Goal: Task Accomplishment & Management: Manage account settings

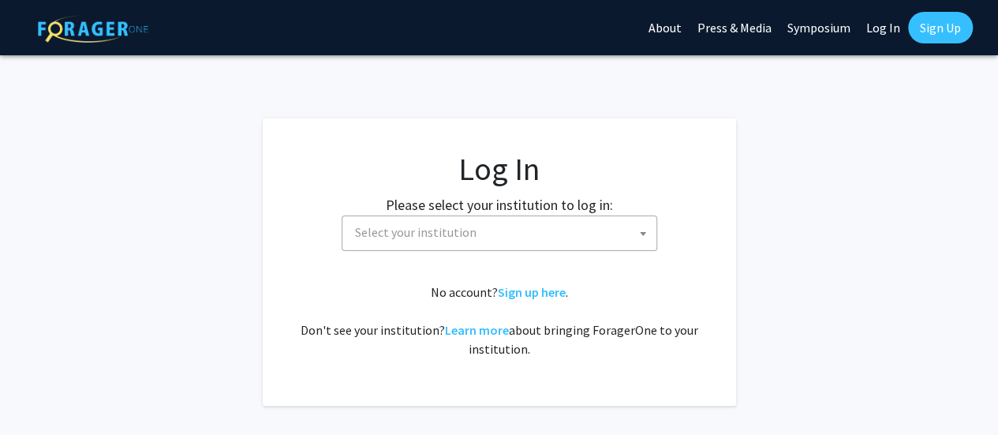
click at [501, 232] on span "Select your institution" at bounding box center [503, 232] width 308 height 32
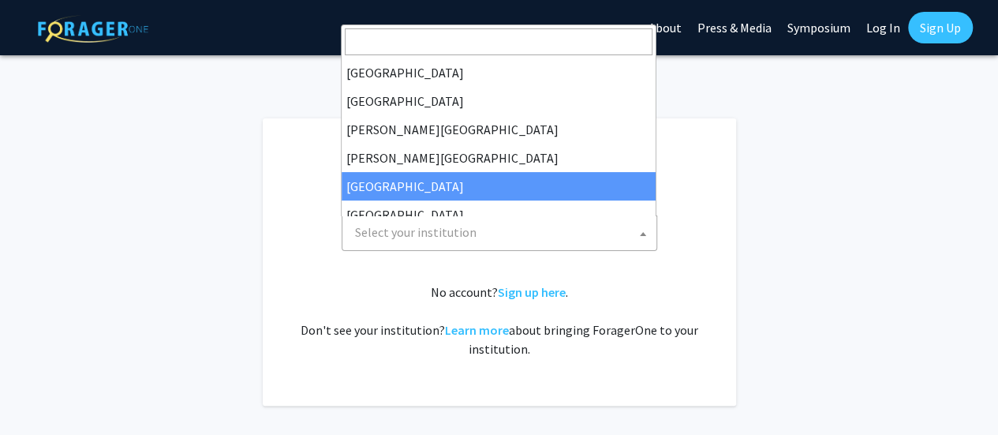
select select "6"
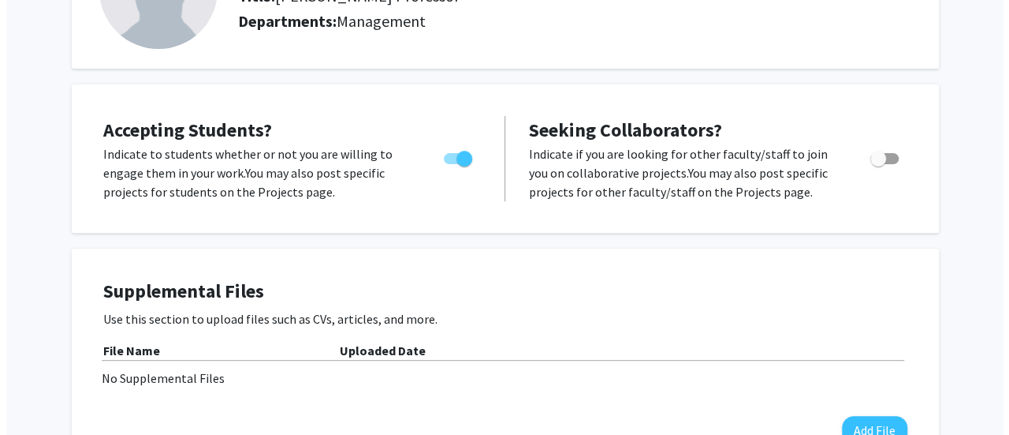
scroll to position [237, 0]
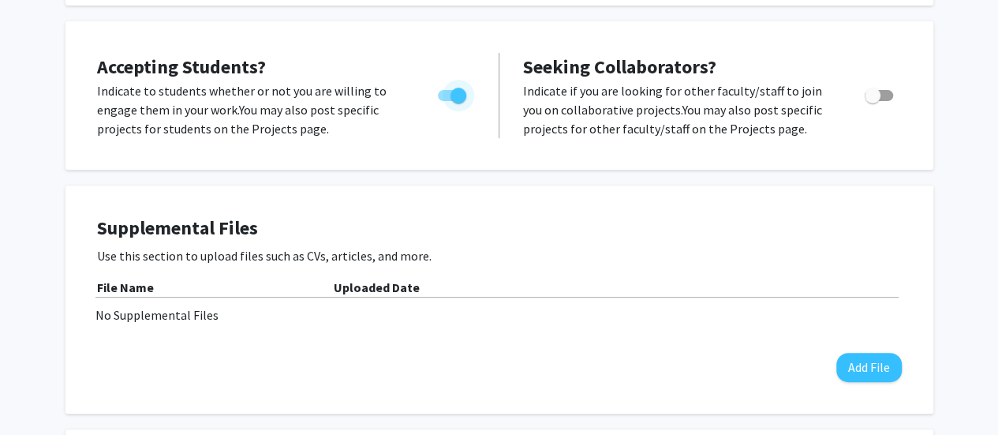
click at [443, 95] on span "Toggle" at bounding box center [452, 95] width 28 height 11
click at [445, 101] on input "Would you like to permit student requests?" at bounding box center [445, 101] width 1 height 1
click at [465, 88] on label "Toggle" at bounding box center [448, 95] width 35 height 19
click at [446, 101] on input "Would you like to permit student requests?" at bounding box center [445, 101] width 1 height 1
checkbox input "true"
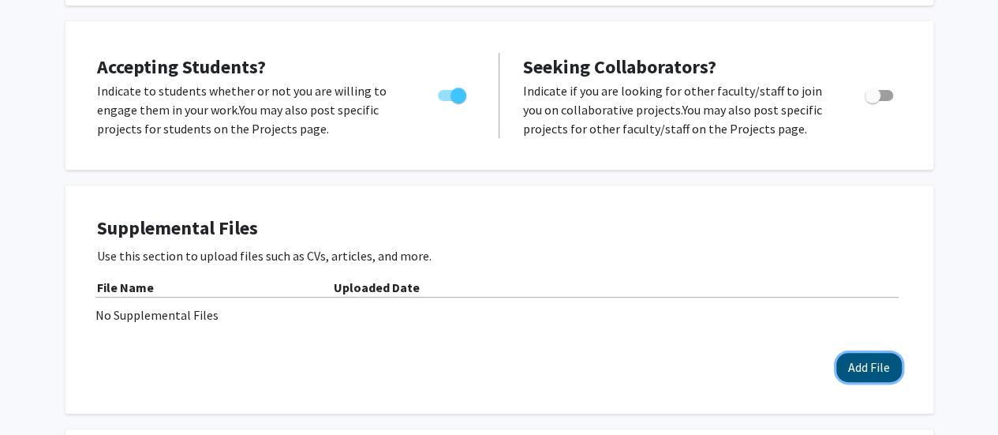
click at [856, 361] on button "Add File" at bounding box center [868, 366] width 65 height 29
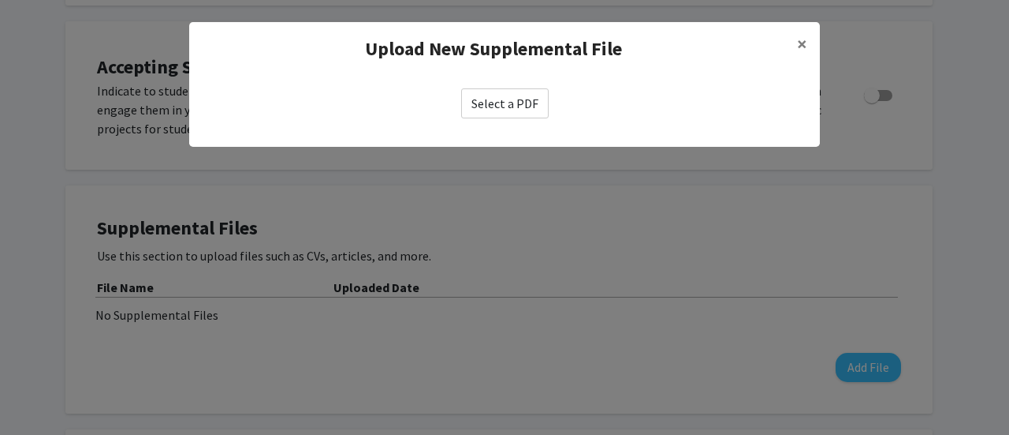
click at [524, 114] on label "Select a PDF" at bounding box center [505, 103] width 88 height 30
click at [0, 0] on input "Select a PDF" at bounding box center [0, 0] width 0 height 0
click at [803, 43] on span "×" at bounding box center [802, 44] width 10 height 24
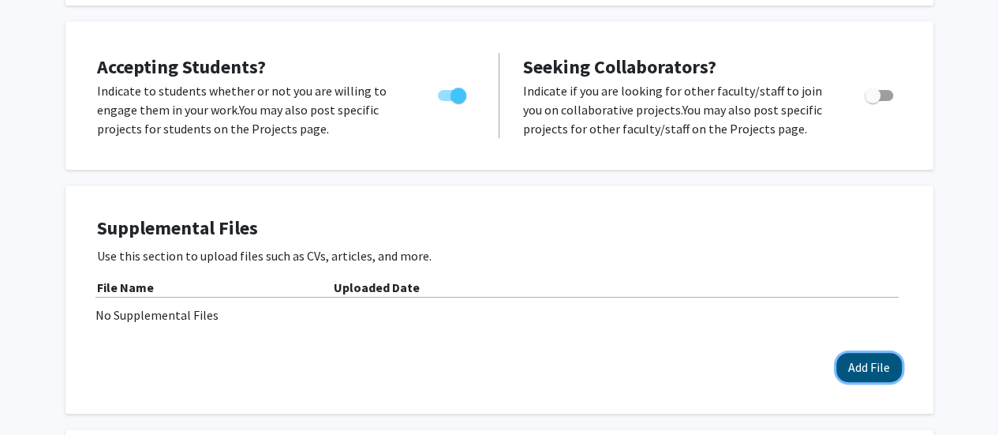
click at [884, 362] on button "Add File" at bounding box center [868, 366] width 65 height 29
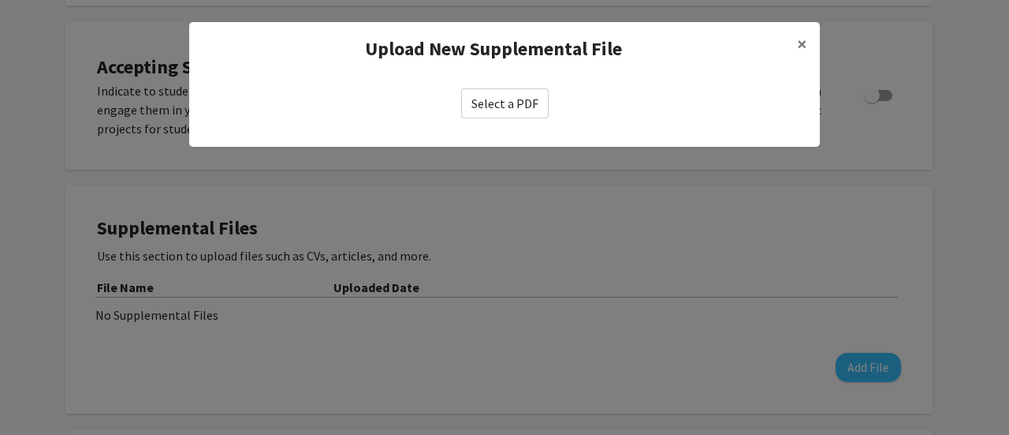
click at [500, 105] on label "Select a PDF" at bounding box center [505, 103] width 88 height 30
click at [0, 0] on input "Select a PDF" at bounding box center [0, 0] width 0 height 0
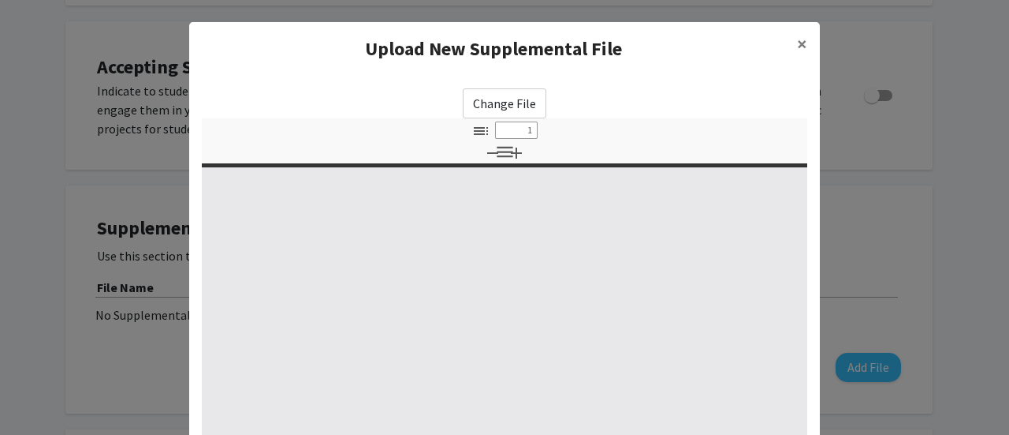
select select "custom"
type input "0"
select select "custom"
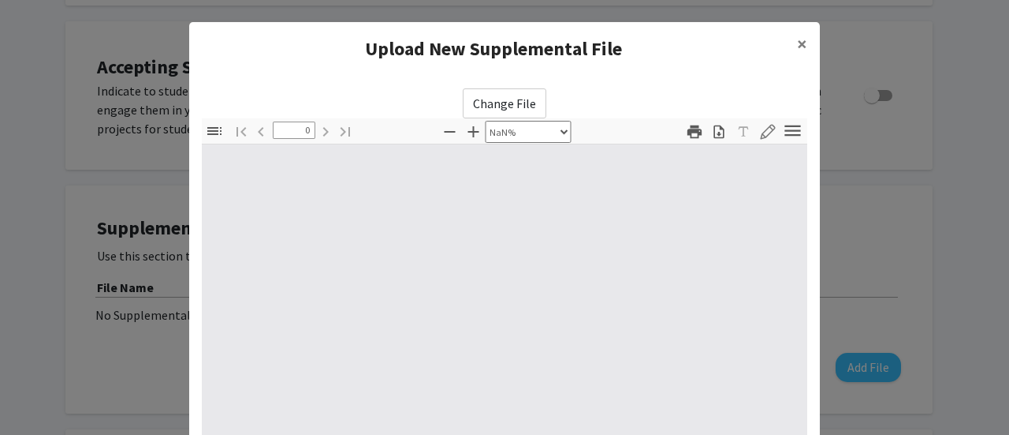
type input "1"
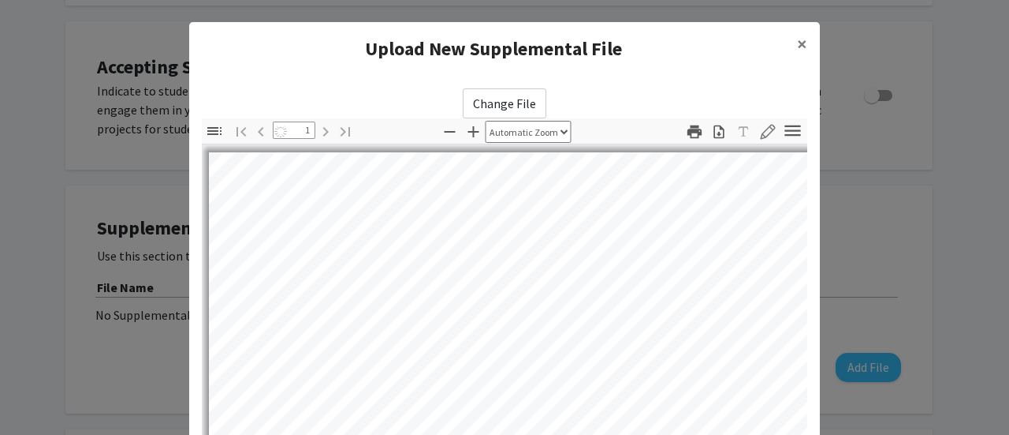
select select "auto"
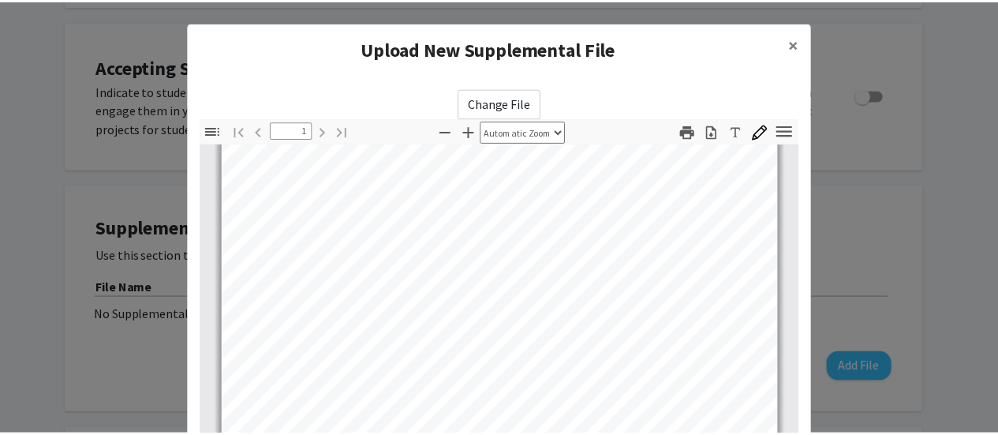
scroll to position [295, 0]
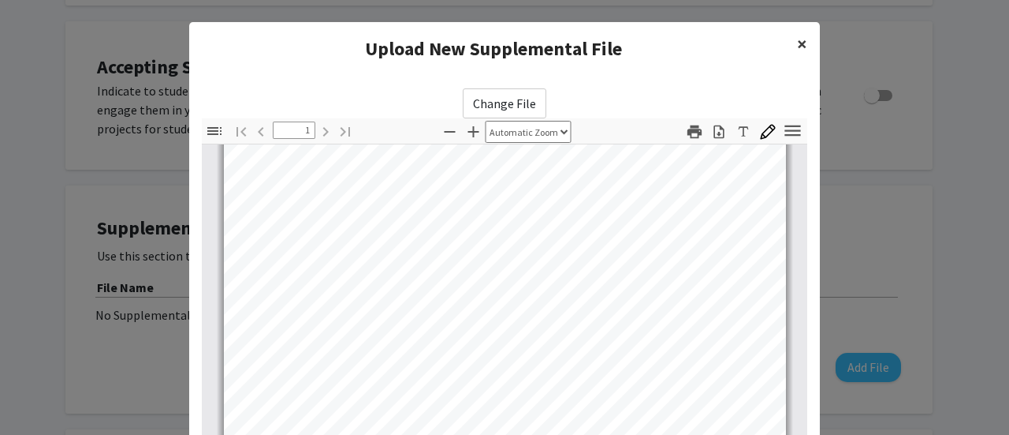
click at [803, 41] on button "×" at bounding box center [802, 44] width 35 height 44
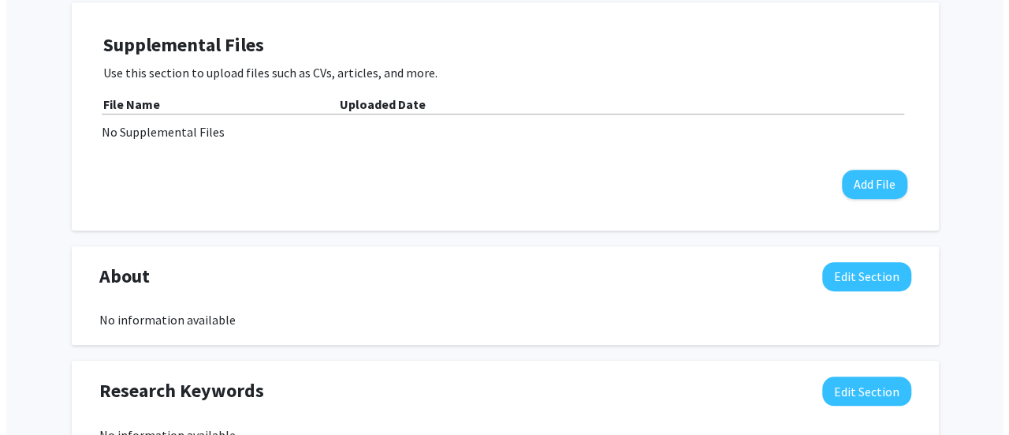
scroll to position [473, 0]
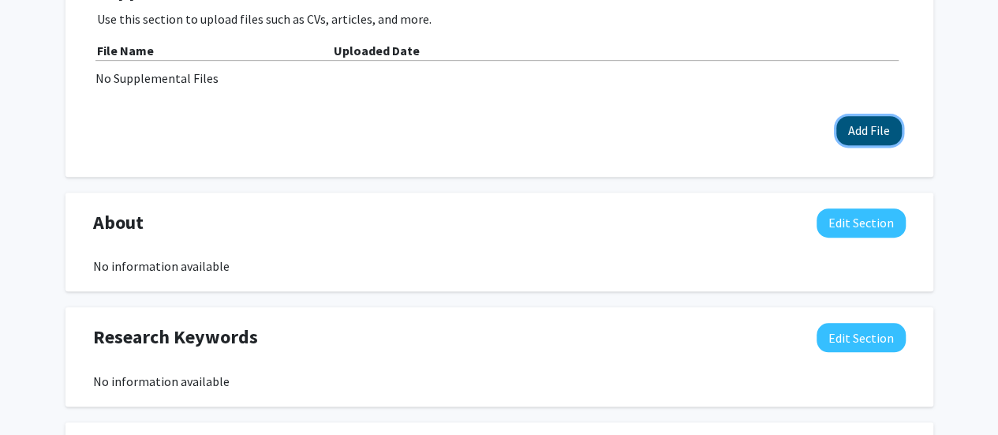
click at [855, 134] on button "Add File" at bounding box center [868, 130] width 65 height 29
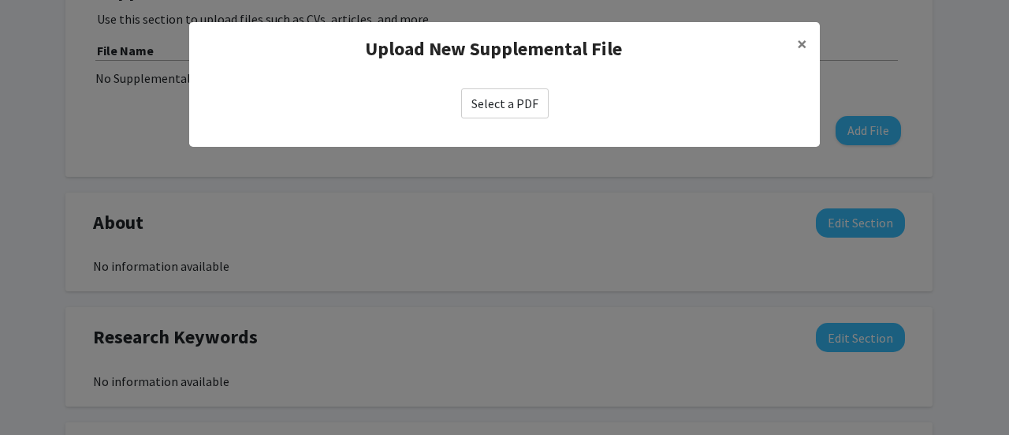
click at [505, 102] on label "Select a PDF" at bounding box center [505, 103] width 88 height 30
click at [0, 0] on input "Select a PDF" at bounding box center [0, 0] width 0 height 0
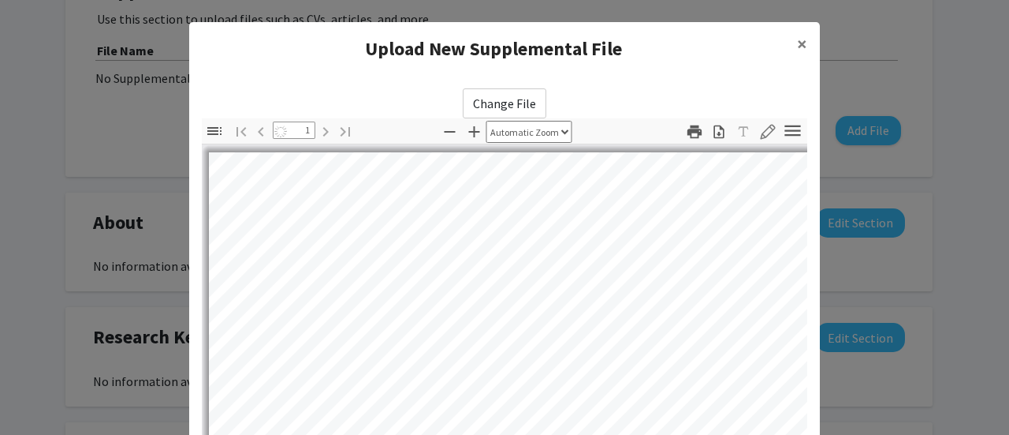
select select "auto"
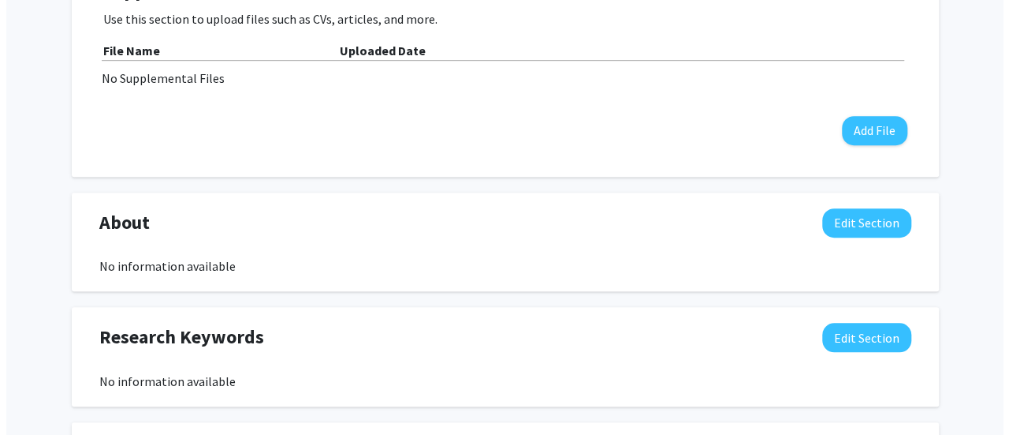
scroll to position [237, 0]
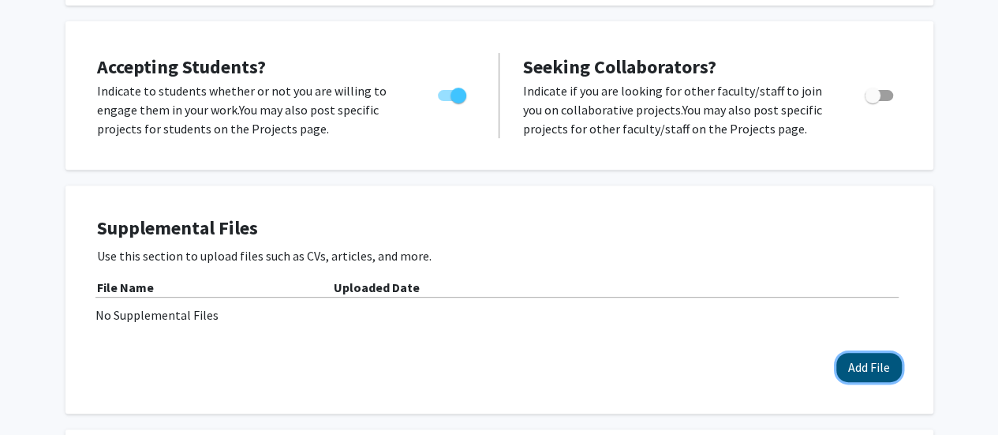
click at [883, 361] on button "Add File" at bounding box center [868, 366] width 65 height 29
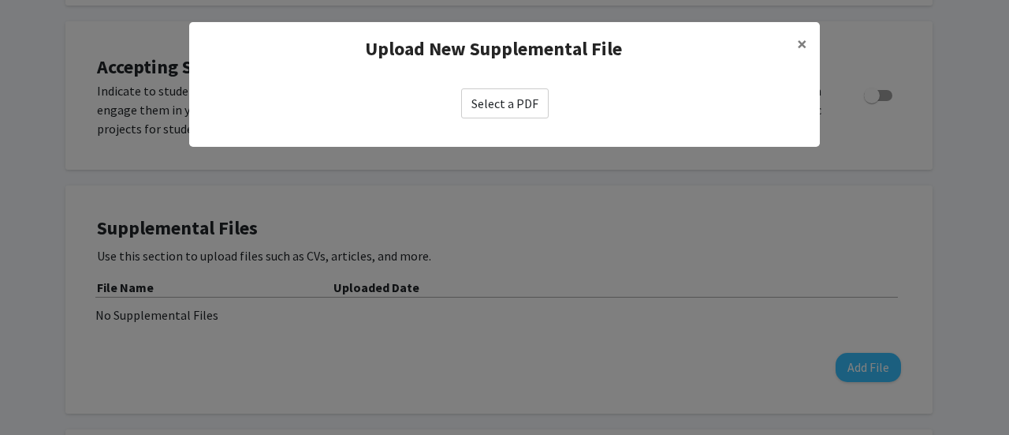
click at [510, 99] on label "Select a PDF" at bounding box center [505, 103] width 88 height 30
click at [0, 0] on input "Select a PDF" at bounding box center [0, 0] width 0 height 0
select select "custom"
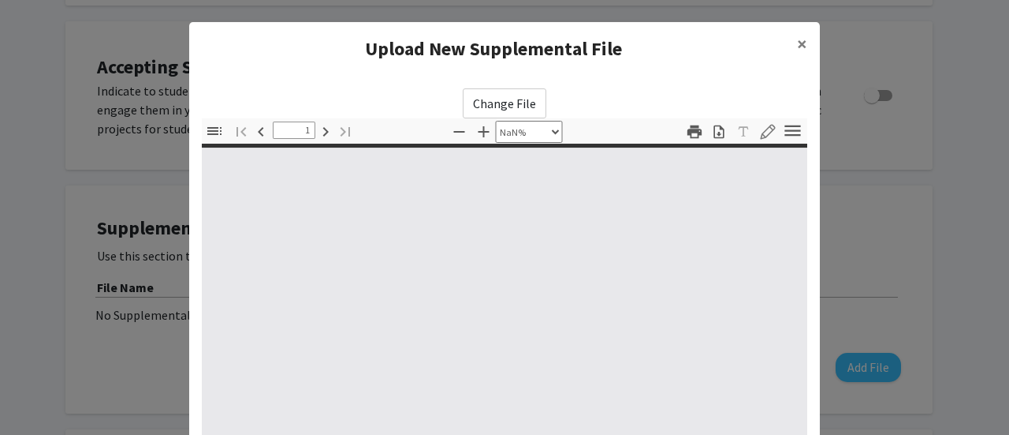
type input "0"
select select "custom"
type input "1"
select select "auto"
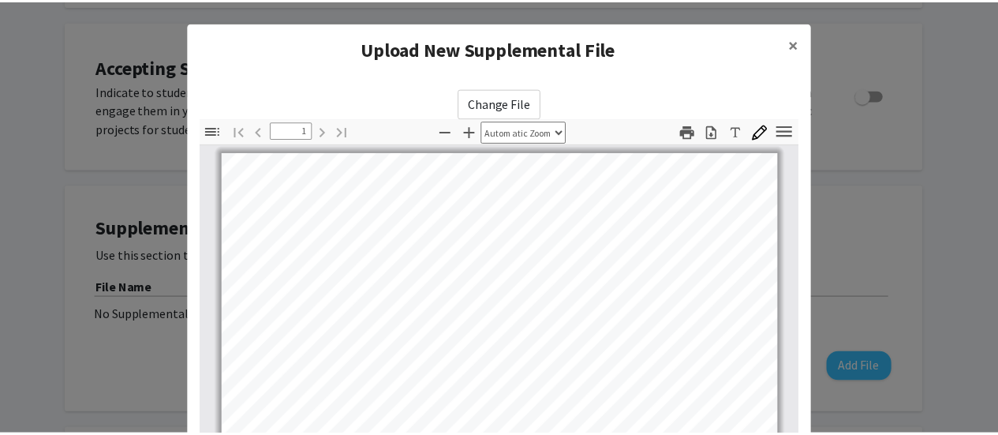
scroll to position [3, 0]
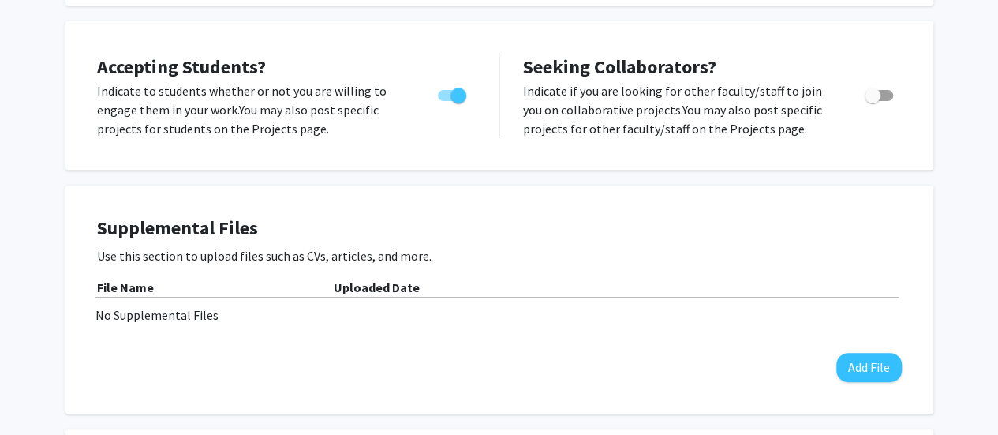
click at [677, 248] on p "Use this section to upload files such as CVs, articles, and more." at bounding box center [499, 255] width 804 height 19
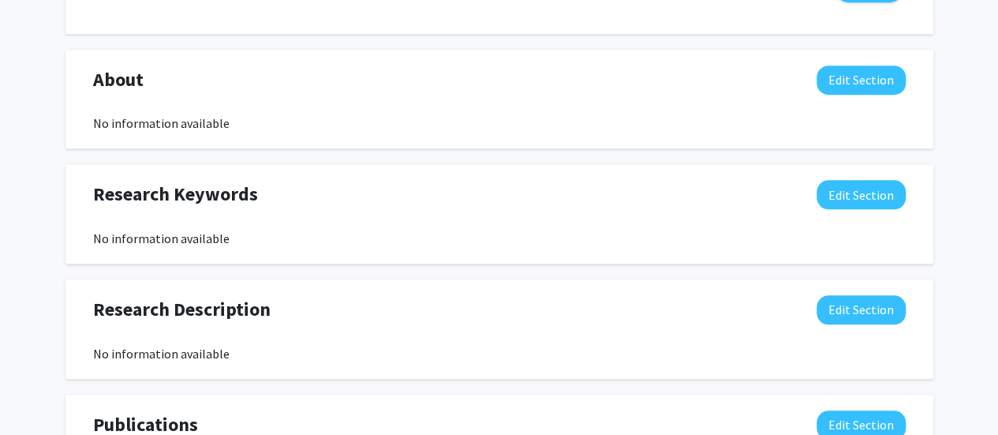
scroll to position [631, 0]
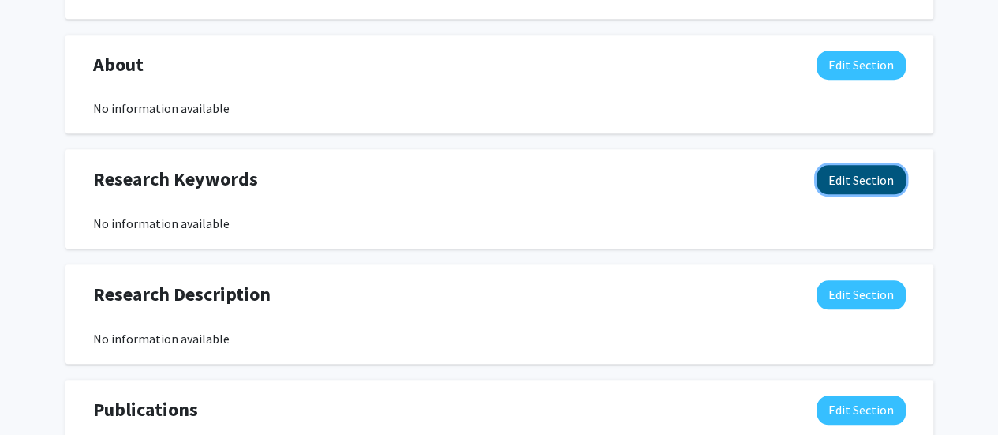
click at [849, 183] on button "Edit Section" at bounding box center [860, 179] width 89 height 29
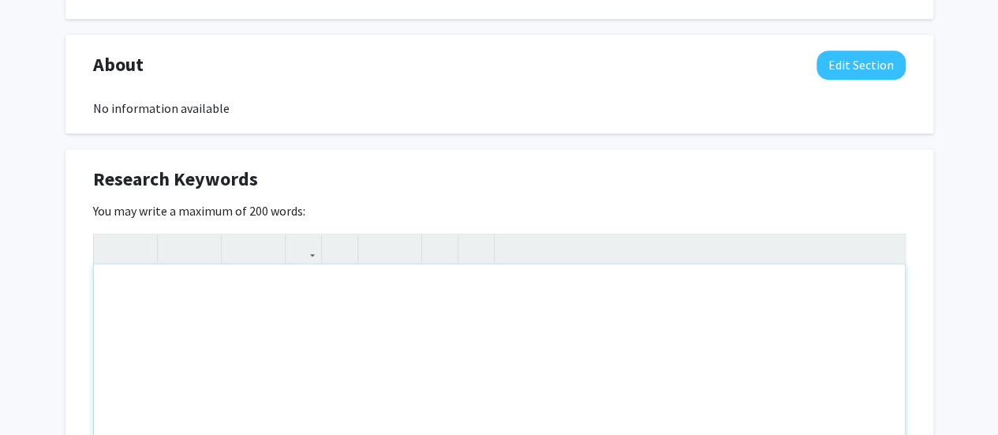
click at [658, 346] on div "Note to users with screen readers: Please deactivate our accessibility plugin f…" at bounding box center [499, 382] width 811 height 237
type textarea "<p>Maps</p><p>Figures</p>"
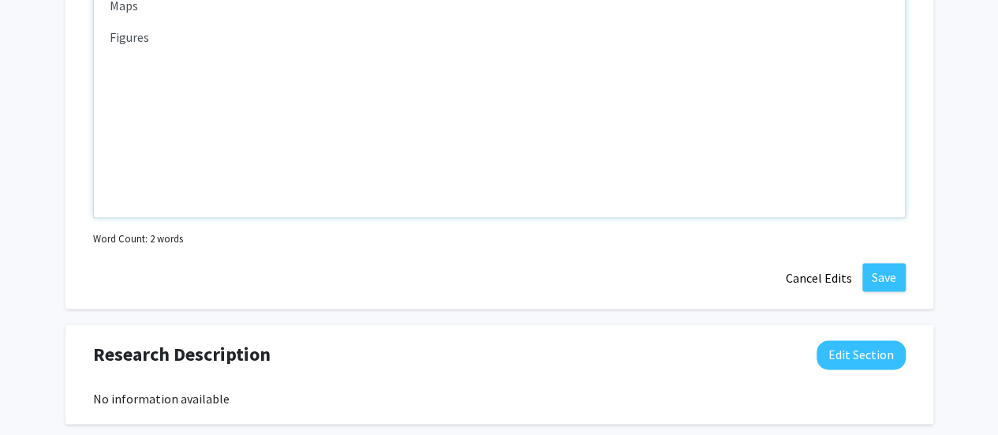
scroll to position [946, 0]
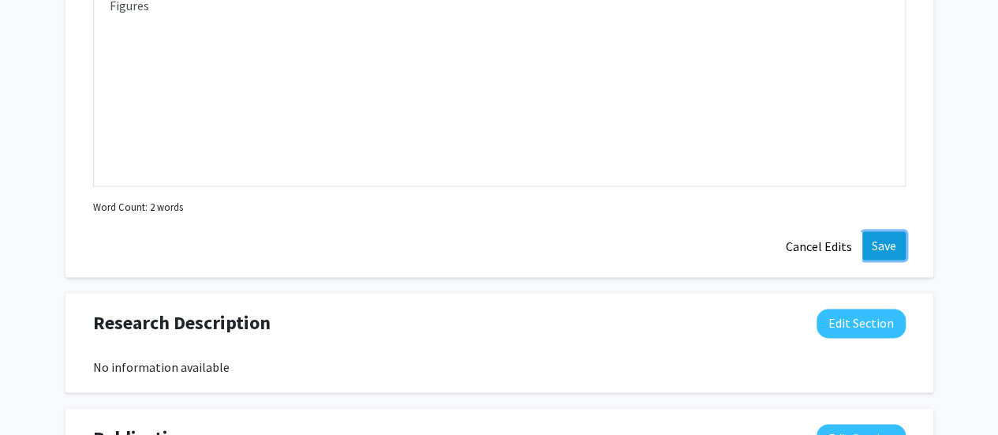
click at [878, 237] on button "Save" at bounding box center [883, 245] width 43 height 28
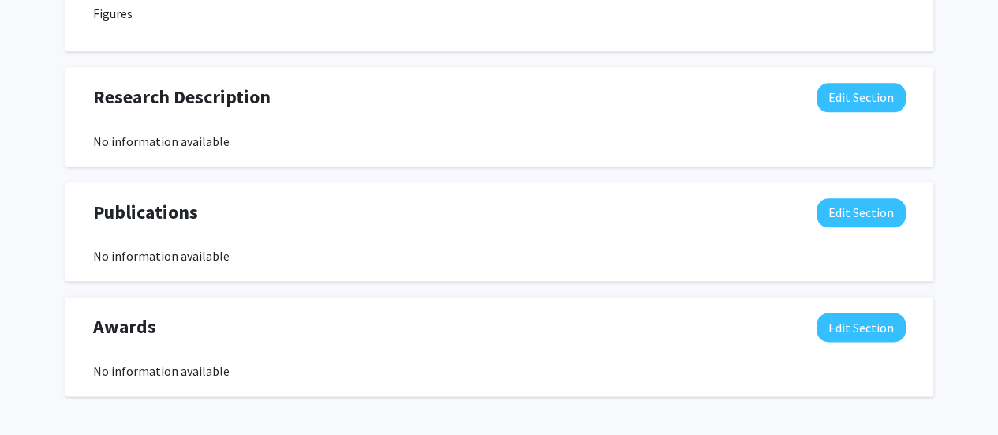
scroll to position [695, 0]
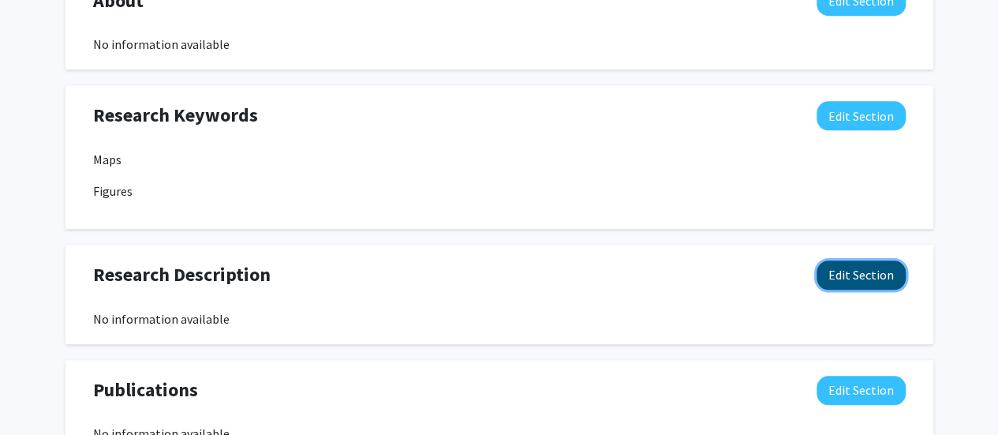
click at [852, 270] on button "Edit Section" at bounding box center [860, 274] width 89 height 29
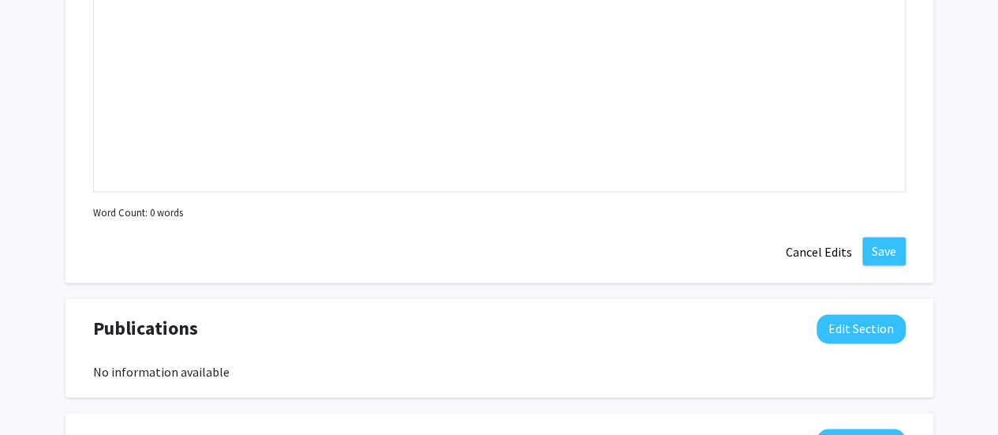
scroll to position [931, 0]
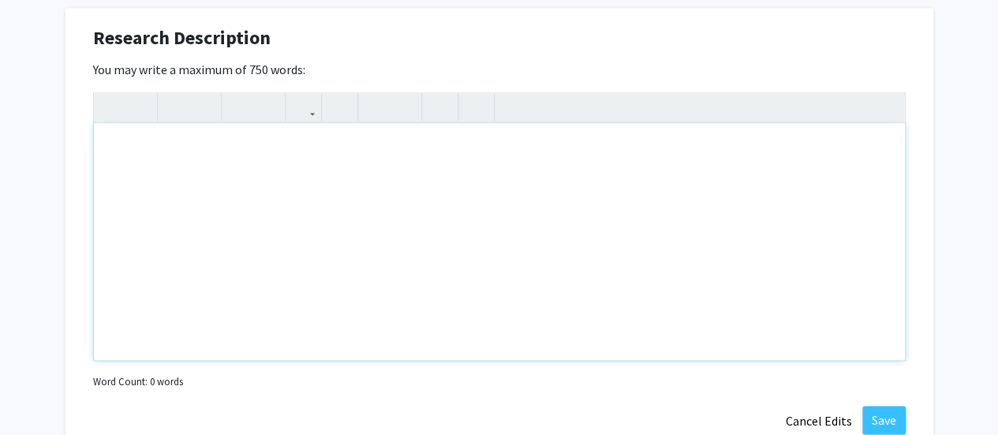
paste div "Note to users with screen readers: Please deactivate our accessibility plugin f…"
type textarea "<p>Job Description </p><p>Map creation from interviews </p><p>The project requi…"
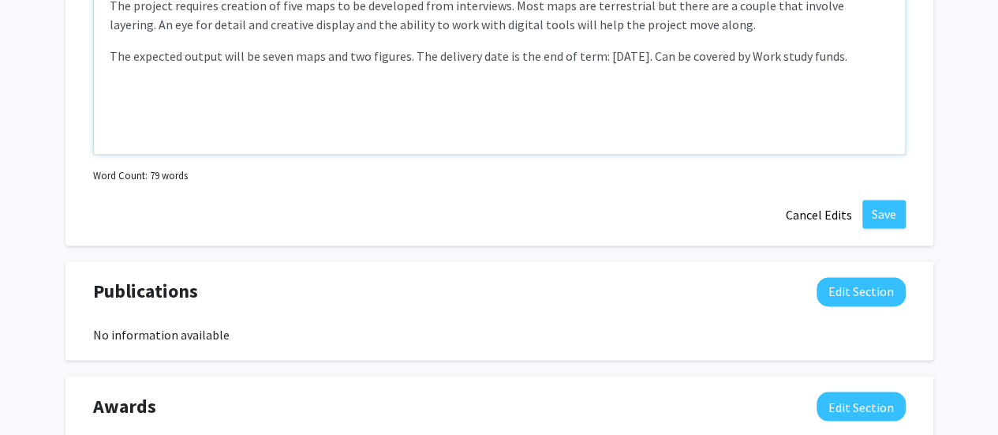
scroll to position [1168, 0]
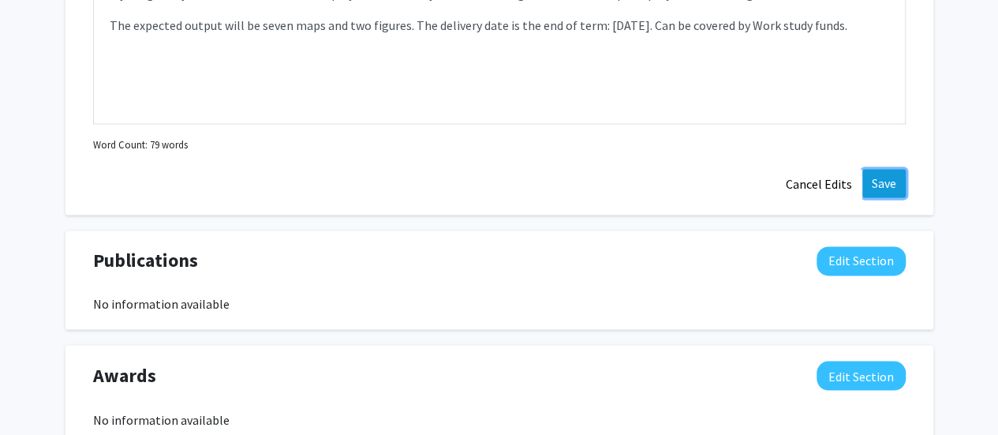
click at [896, 190] on button "Save" at bounding box center [883, 183] width 43 height 28
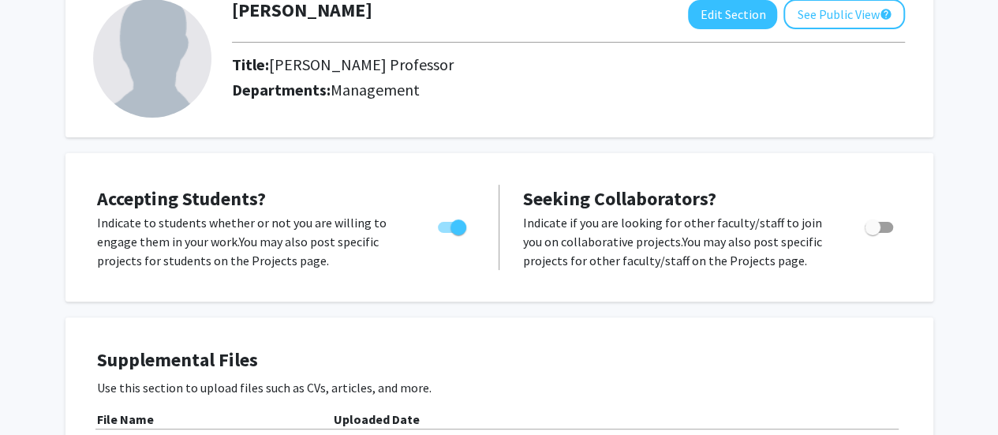
scroll to position [0, 0]
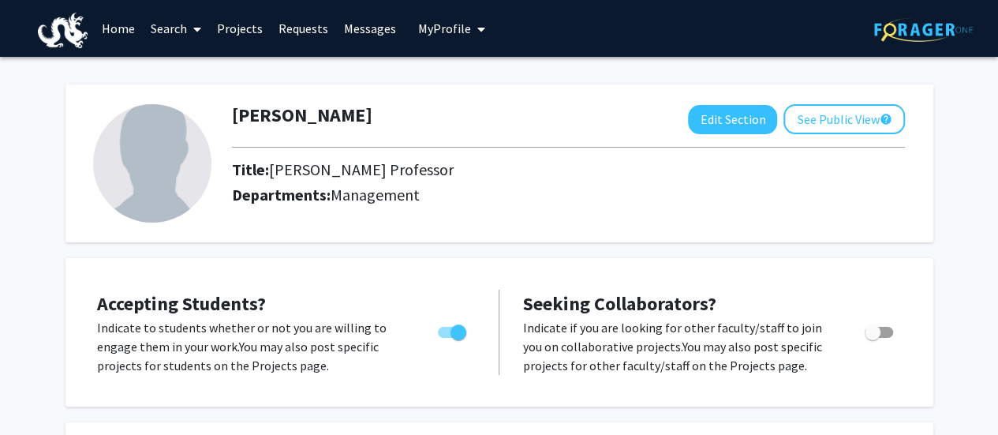
click at [62, 18] on img at bounding box center [63, 30] width 50 height 35
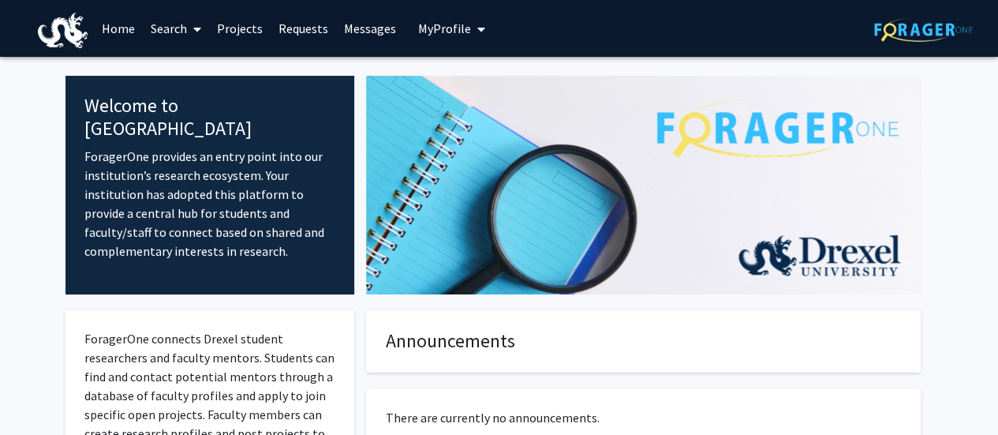
click at [62, 18] on img at bounding box center [63, 30] width 50 height 35
click at [77, 34] on img at bounding box center [63, 30] width 50 height 35
click at [103, 26] on link "Home" at bounding box center [118, 28] width 49 height 55
